Goal: Navigation & Orientation: Find specific page/section

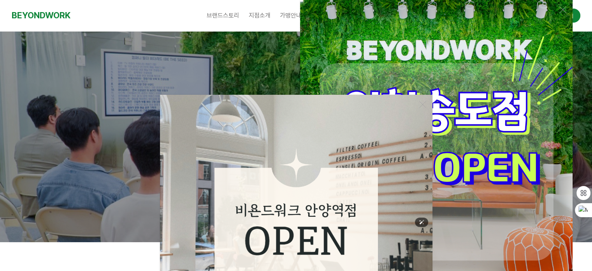
scroll to position [195, 0]
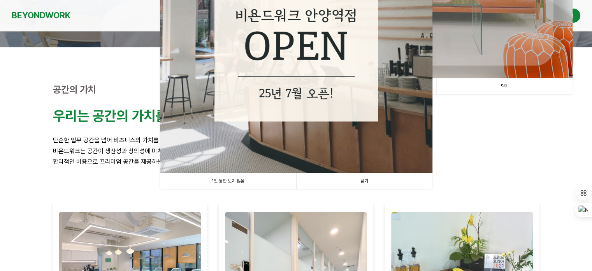
click at [370, 183] on link "닫기" at bounding box center [364, 181] width 136 height 16
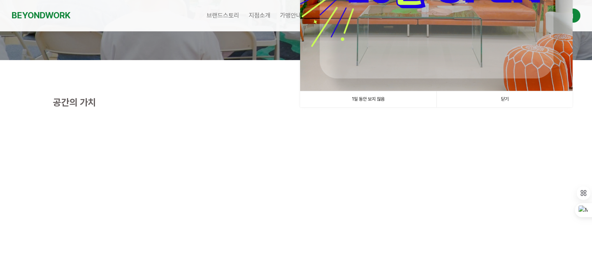
scroll to position [0, 0]
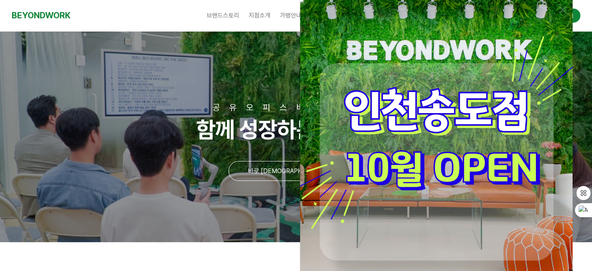
click at [151, 14] on div "브랜드스토리 CEO 소개 CORE VALUE 성장스토리 지점소개 [GEOGRAPHIC_DATA] [GEOGRAPHIC_DATA] [GEOGRA…" at bounding box center [295, 15] width 313 height 31
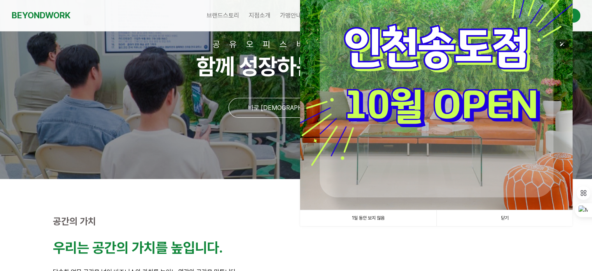
scroll to position [39, 0]
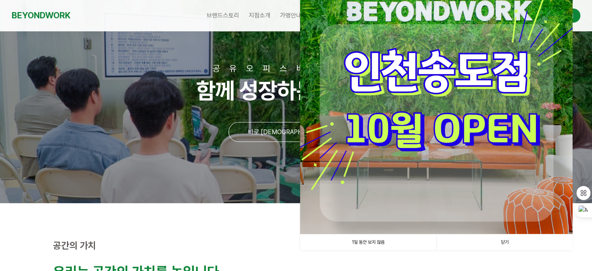
click at [497, 239] on link "닫기" at bounding box center [504, 242] width 136 height 16
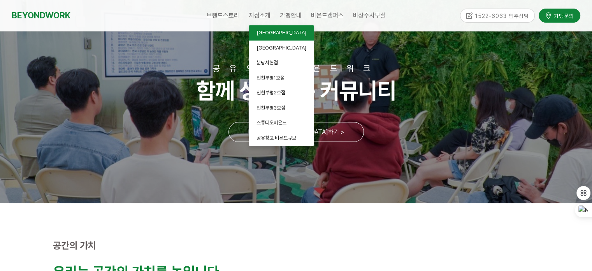
click at [269, 35] on span "[GEOGRAPHIC_DATA]" at bounding box center [282, 33] width 50 height 6
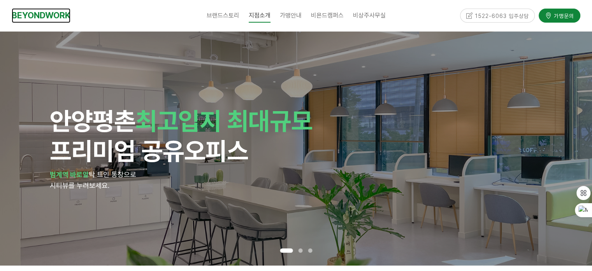
click at [59, 20] on link "BEYONDWORK" at bounding box center [41, 15] width 59 height 14
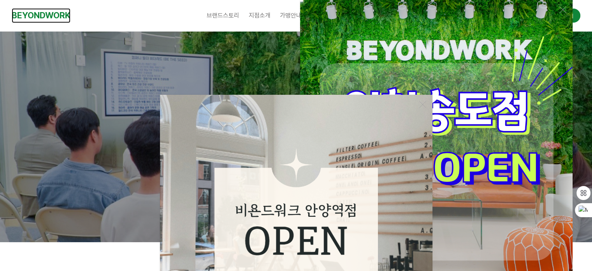
click at [54, 14] on link "BEYONDWORK" at bounding box center [41, 15] width 59 height 14
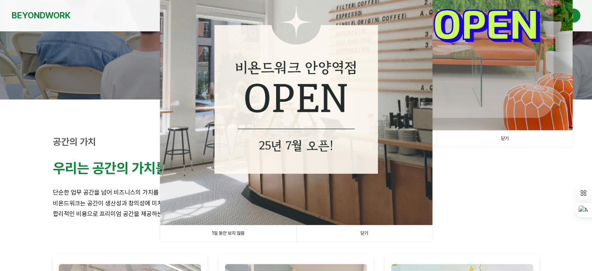
scroll to position [156, 0]
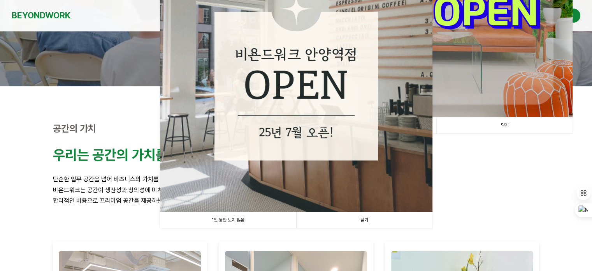
click at [505, 120] on link "닫기" at bounding box center [504, 125] width 136 height 16
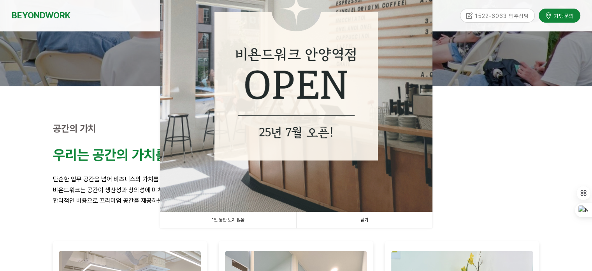
click at [377, 221] on link "닫기" at bounding box center [364, 220] width 136 height 16
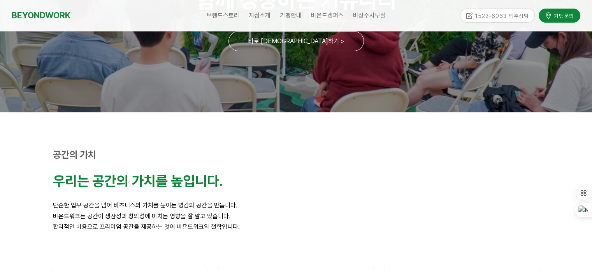
scroll to position [0, 0]
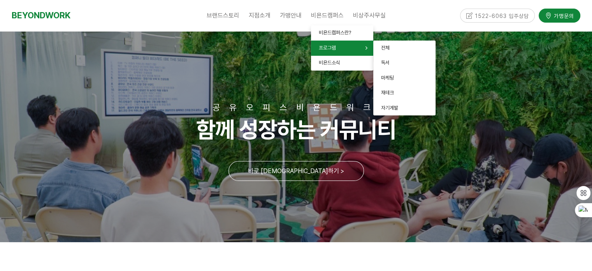
click at [329, 47] on span "프로그램" at bounding box center [327, 48] width 17 height 6
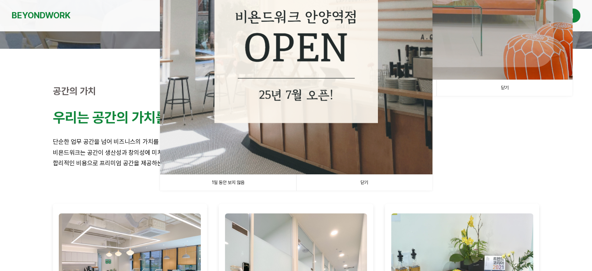
scroll to position [195, 0]
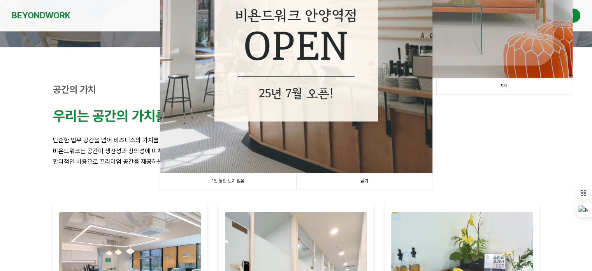
click at [502, 85] on link "닫기" at bounding box center [504, 86] width 136 height 16
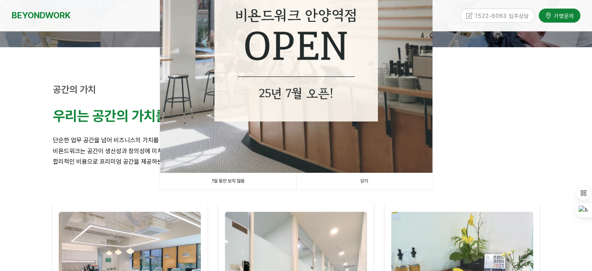
drag, startPoint x: 374, startPoint y: 181, endPoint x: 376, endPoint y: 169, distance: 13.1
click at [374, 181] on link "닫기" at bounding box center [364, 181] width 136 height 16
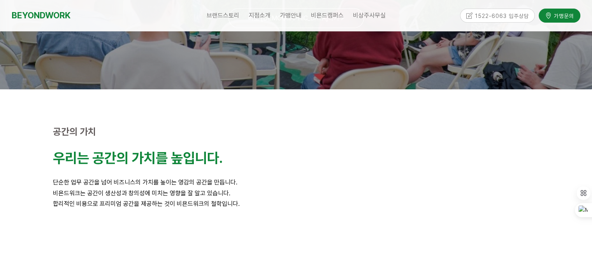
scroll to position [0, 0]
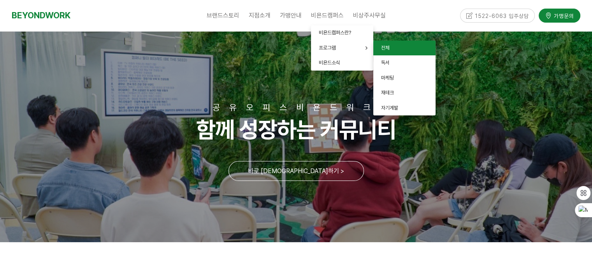
click at [391, 48] on link "전체" at bounding box center [404, 47] width 62 height 15
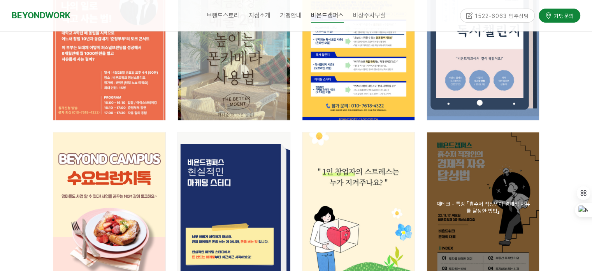
scroll to position [895, 0]
